Goal: Task Accomplishment & Management: Use online tool/utility

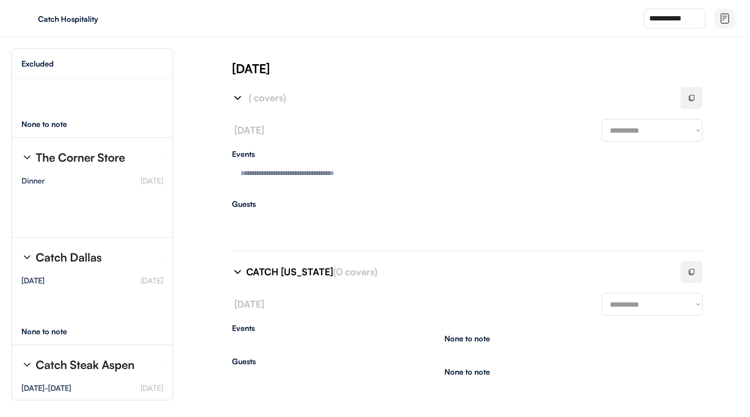
scroll to position [151, 0]
click at [96, 191] on div ", ppl" at bounding box center [92, 209] width 161 height 37
type textarea "**********"
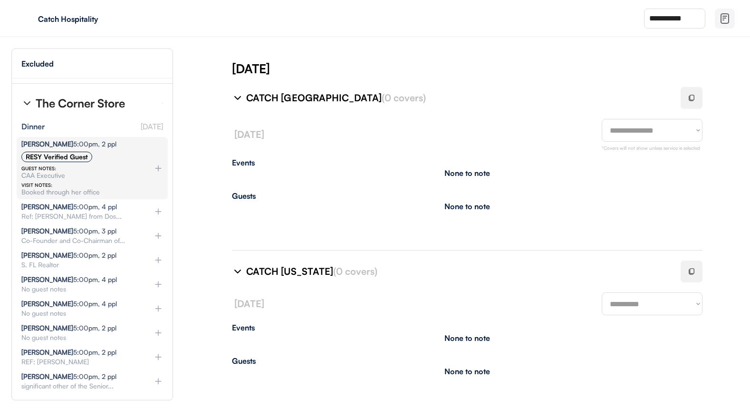
scroll to position [214, 0]
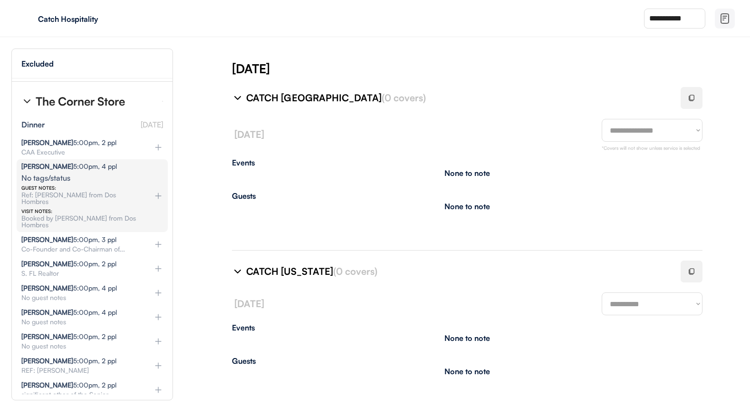
select select "********"
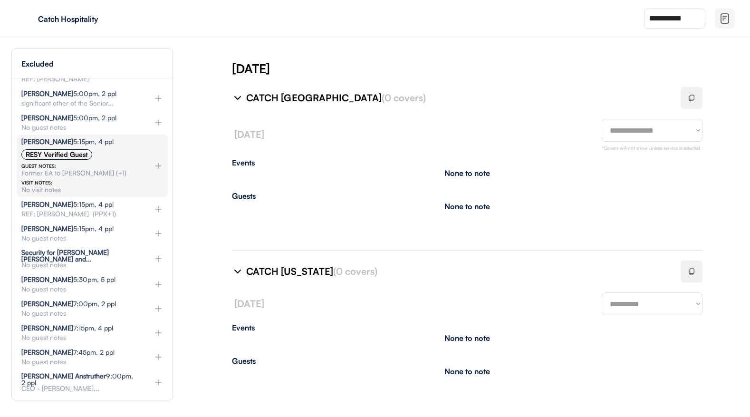
scroll to position [469, 0]
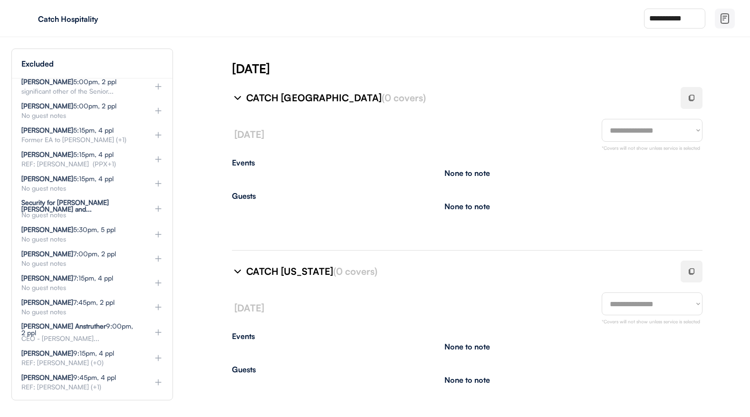
click at [160, 204] on img at bounding box center [159, 209] width 10 height 10
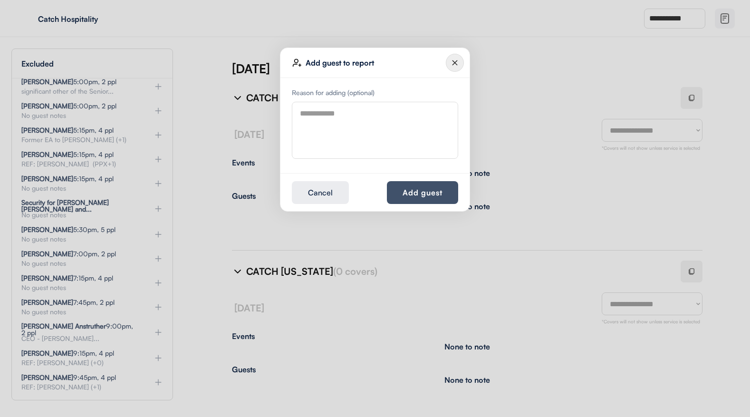
click at [435, 201] on button "Add guest" at bounding box center [422, 192] width 71 height 23
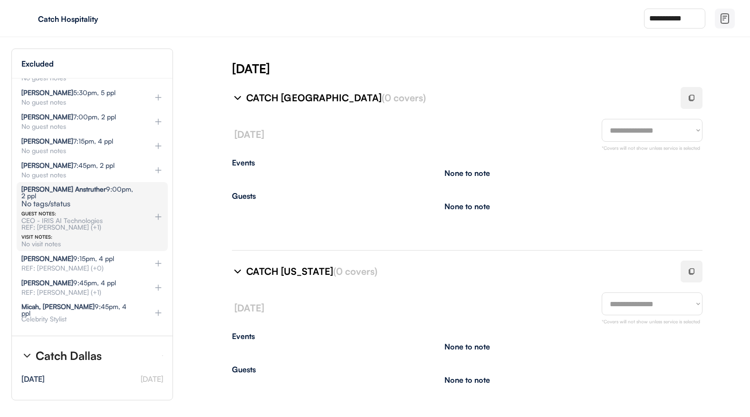
scroll to position [588, 0]
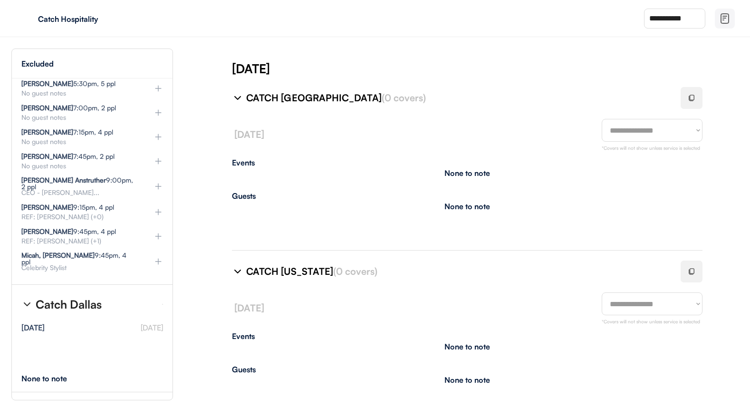
click at [158, 231] on img at bounding box center [159, 236] width 10 height 10
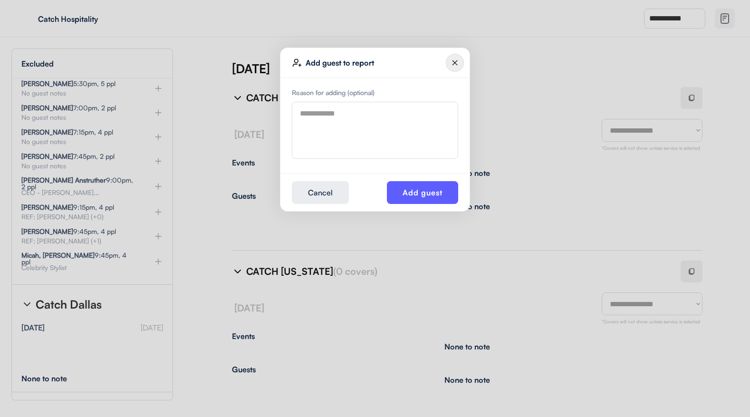
click at [461, 58] on img at bounding box center [455, 63] width 18 height 18
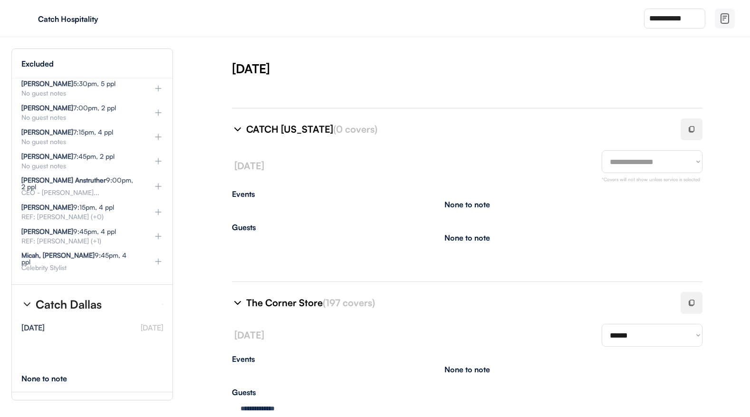
scroll to position [325, 0]
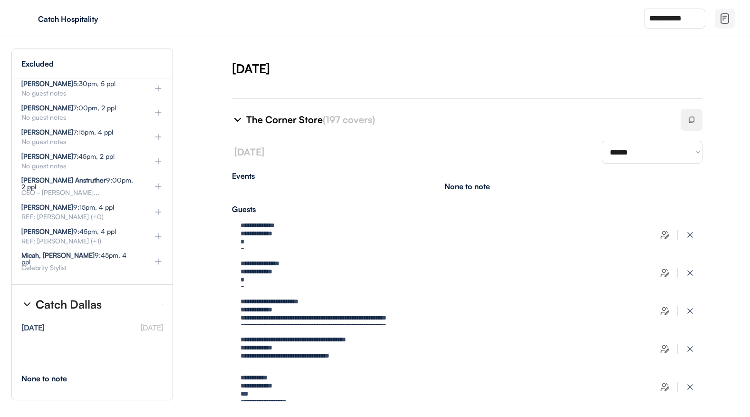
click at [686, 122] on div at bounding box center [692, 120] width 22 height 22
